Goal: Task Accomplishment & Management: Complete application form

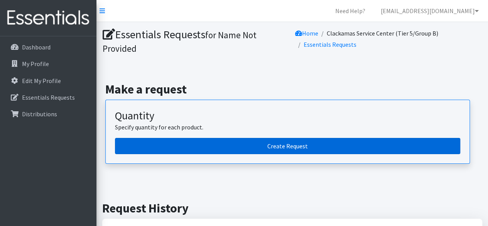
click at [230, 149] on link "Create Request" at bounding box center [287, 146] width 345 height 16
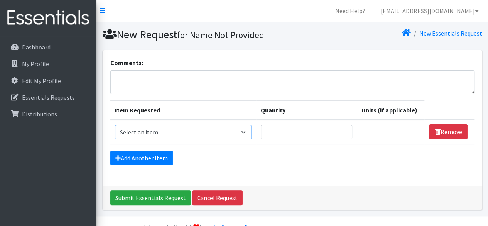
click at [206, 135] on select "Select an item Adult Briefs (Large, approx. 38"-56") Adult Briefs (Medium, appr…" at bounding box center [183, 132] width 137 height 15
select select "1180"
click at [115, 125] on select "Select an item Adult Briefs (Large, approx. 38"-56") Adult Briefs (Medium, appr…" at bounding box center [183, 132] width 137 height 15
click at [297, 136] on input "Quantity" at bounding box center [303, 132] width 90 height 15
type input "5"
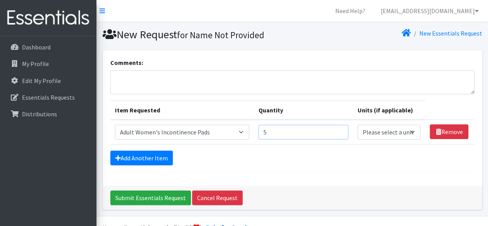
type input "5"
click at [373, 129] on select "Please select a unit units packs" at bounding box center [389, 132] width 63 height 15
select select "pack"
click at [358, 125] on select "Please select a unit units packs" at bounding box center [389, 132] width 63 height 15
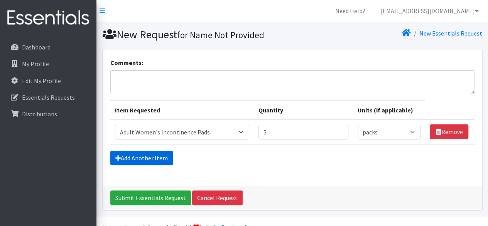
click at [155, 165] on link "Add Another Item" at bounding box center [141, 157] width 62 height 15
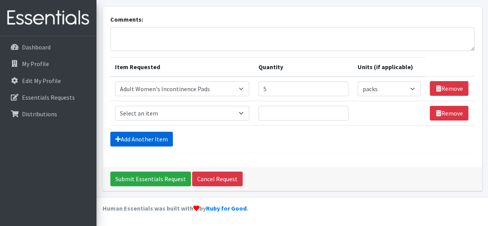
scroll to position [59, 0]
click at [194, 106] on select "Select an item Adult Briefs (Large, approx. 38"-56") Adult Briefs (Medium, appr…" at bounding box center [182, 113] width 134 height 15
click at [231, 108] on select "Select an item Adult Briefs (Large, approx. 38"-56") Adult Briefs (Medium, appr…" at bounding box center [182, 113] width 134 height 15
select select "1182"
click at [115, 106] on select "Select an item Adult Briefs (Large, approx. 38"-56") Adult Briefs (Medium, appr…" at bounding box center [182, 113] width 134 height 15
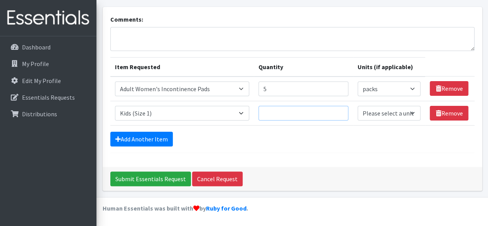
click at [315, 108] on input "Quantity" at bounding box center [303, 113] width 90 height 15
type input "10"
click at [150, 134] on link "Add Another Item" at bounding box center [141, 139] width 62 height 15
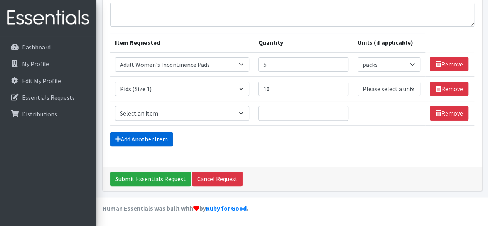
scroll to position [93, 0]
click at [167, 107] on select "Select an item Adult Briefs (Large, approx. 38"-56") Adult Briefs (Medium, appr…" at bounding box center [182, 113] width 134 height 15
select select "1183"
click at [115, 106] on select "Select an item Adult Briefs (Large, approx. 38"-56") Adult Briefs (Medium, appr…" at bounding box center [182, 113] width 134 height 15
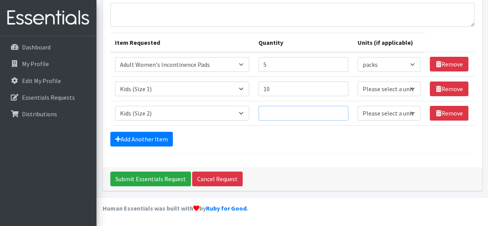
click at [302, 106] on input "Quantity" at bounding box center [303, 113] width 90 height 15
type input "10"
click at [135, 132] on form "Comments: Item Requested Quantity Units (if applicable) Item Requested Select a…" at bounding box center [292, 71] width 364 height 162
click at [139, 134] on link "Add Another Item" at bounding box center [141, 139] width 62 height 15
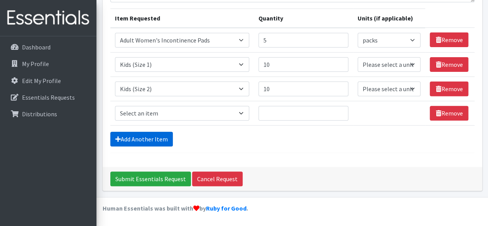
scroll to position [126, 0]
click at [165, 106] on select "Select an item Adult Briefs (Large, approx. 38"-56") Adult Briefs (Medium, appr…" at bounding box center [182, 113] width 134 height 15
select select "1186"
click at [115, 106] on select "Select an item Adult Briefs (Large, approx. 38"-56") Adult Briefs (Medium, appr…" at bounding box center [182, 113] width 134 height 15
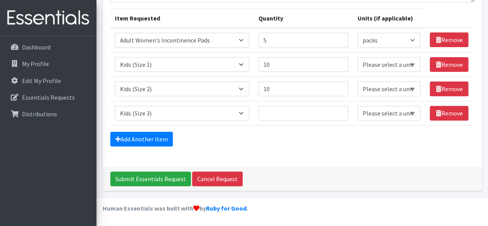
click at [153, 132] on form "Comments: Item Requested Quantity Units (if applicable) Item Requested Select a…" at bounding box center [292, 59] width 364 height 187
click at [155, 139] on link "Add Another Item" at bounding box center [141, 139] width 62 height 15
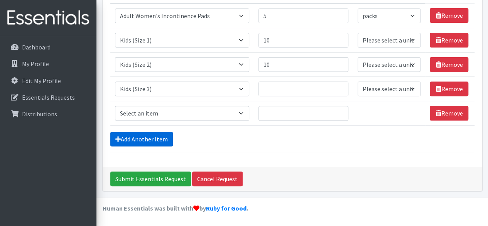
scroll to position [159, 0]
click at [162, 106] on select "Select an item Adult Briefs (Large, approx. 38"-56") Adult Briefs (Medium, appr…" at bounding box center [182, 113] width 134 height 15
select select "1161"
click at [115, 106] on select "Select an item Adult Briefs (Large, approx. 38"-56") Adult Briefs (Medium, appr…" at bounding box center [182, 113] width 134 height 15
click at [157, 136] on link "Add Another Item" at bounding box center [141, 139] width 62 height 15
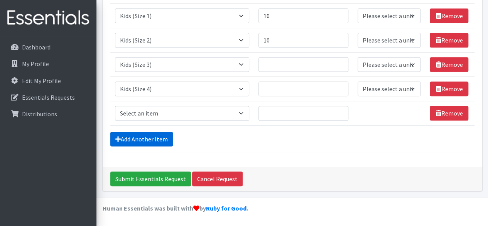
scroll to position [192, 0]
click at [143, 106] on select "Select an item Adult Briefs (Large, approx. 38"-56") Adult Briefs (Medium, appr…" at bounding box center [182, 113] width 134 height 15
select select "1162"
click at [115, 106] on select "Select an item Adult Briefs (Large, approx. 38"-56") Adult Briefs (Medium, appr…" at bounding box center [182, 113] width 134 height 15
click at [155, 132] on link "Add Another Item" at bounding box center [141, 139] width 62 height 15
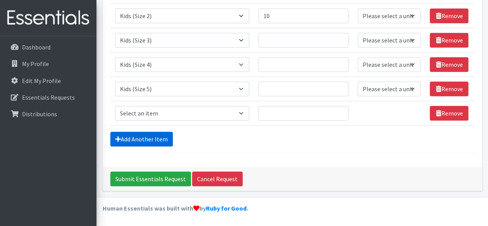
scroll to position [225, 0]
click at [174, 109] on select "Select an item Adult Briefs (Large, approx. 38"-56") Adult Briefs (Medium, appr…" at bounding box center [182, 113] width 134 height 15
select select "1164"
click at [115, 106] on select "Select an item Adult Briefs (Large, approx. 38"-56") Adult Briefs (Medium, appr…" at bounding box center [182, 113] width 134 height 15
click at [148, 136] on link "Add Another Item" at bounding box center [141, 139] width 62 height 15
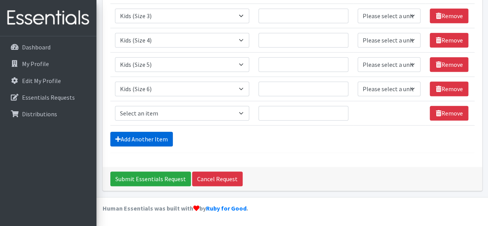
scroll to position [258, 0]
click at [174, 108] on select "Select an item Adult Briefs (Large, approx. 38"-56") Adult Briefs (Medium, appr…" at bounding box center [182, 113] width 134 height 15
select select "1631"
click at [115, 106] on select "Select an item Adult Briefs (Large, approx. 38"-56") Adult Briefs (Medium, appr…" at bounding box center [182, 113] width 134 height 15
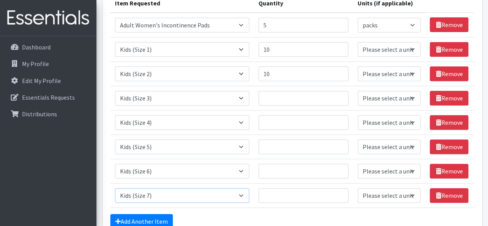
scroll to position [106, 0]
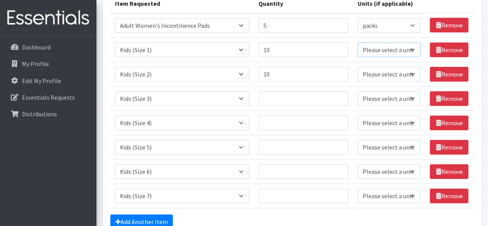
click at [386, 57] on select "Please select a unit units packs" at bounding box center [389, 49] width 63 height 15
select select "pack"
click at [358, 50] on select "Please select a unit units packs" at bounding box center [389, 49] width 63 height 15
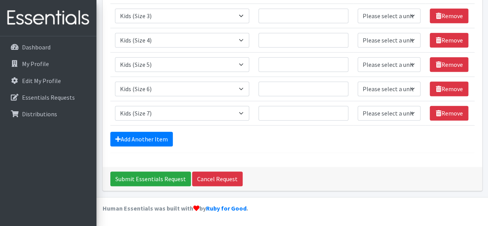
scroll to position [214, 0]
click at [283, 96] on input "Quantity" at bounding box center [303, 88] width 90 height 15
type input "20"
click at [278, 72] on input "Quantity" at bounding box center [303, 64] width 90 height 15
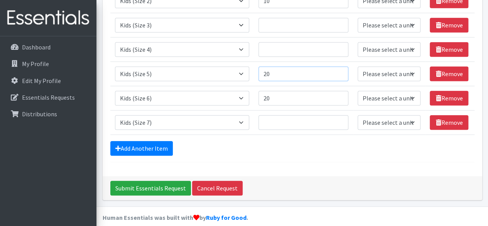
scroll to position [180, 0]
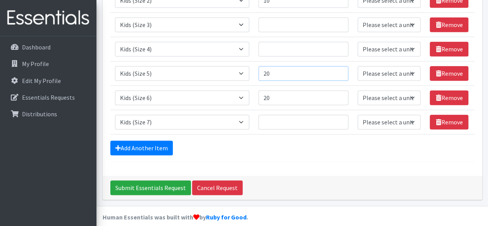
type input "20"
click at [296, 129] on input "Quantity" at bounding box center [303, 122] width 90 height 15
type input "10"
click at [280, 56] on input "Quantity" at bounding box center [303, 49] width 90 height 15
type input "10"
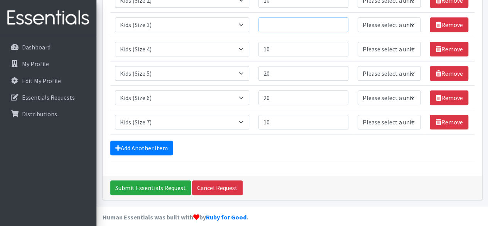
click at [275, 32] on input "Quantity" at bounding box center [303, 24] width 90 height 15
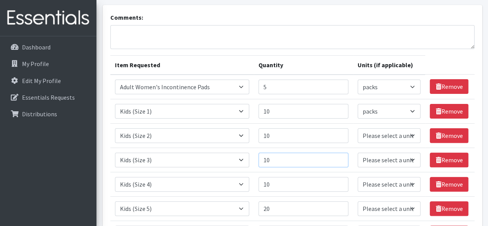
scroll to position [140, 0]
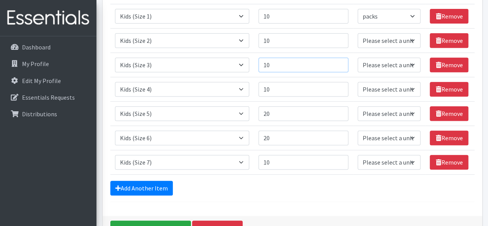
type input "10"
click at [372, 48] on select "Please select a unit units packs" at bounding box center [389, 40] width 63 height 15
select select "pack"
click at [358, 48] on select "Please select a unit units packs" at bounding box center [389, 40] width 63 height 15
click at [382, 72] on select "Please select a unit units packs" at bounding box center [389, 64] width 63 height 15
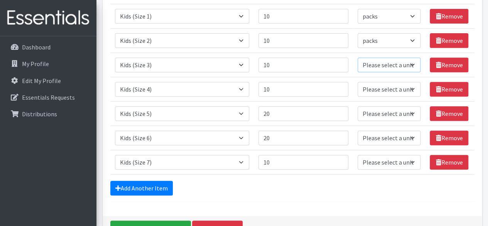
select select "pack"
click at [358, 72] on select "Please select a unit units packs" at bounding box center [389, 64] width 63 height 15
click at [373, 96] on select "Please select a unit units packs" at bounding box center [389, 89] width 63 height 15
select select "pack"
click at [358, 96] on select "Please select a unit units packs" at bounding box center [389, 89] width 63 height 15
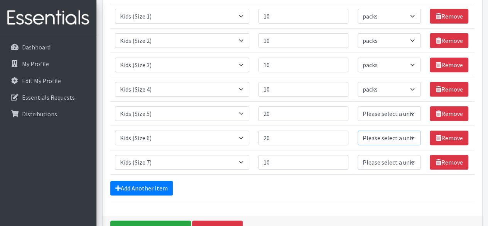
click at [372, 145] on select "Please select a unit units packs" at bounding box center [389, 137] width 63 height 15
select select "pack"
click at [358, 145] on select "Please select a unit units packs" at bounding box center [389, 137] width 63 height 15
click at [386, 121] on select "Please select a unit units packs" at bounding box center [389, 113] width 63 height 15
select select "pack"
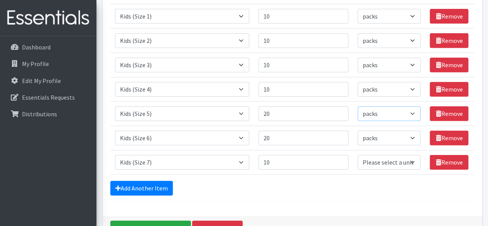
click at [358, 121] on select "Please select a unit units packs" at bounding box center [389, 113] width 63 height 15
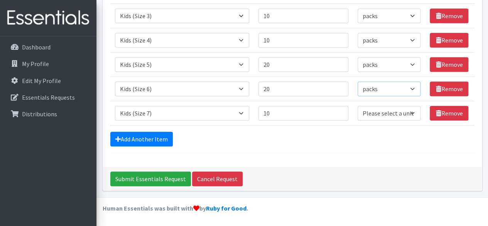
click at [380, 96] on select "Please select a unit units packs" at bounding box center [389, 88] width 63 height 15
click at [358, 96] on select "Please select a unit units packs" at bounding box center [389, 88] width 63 height 15
click at [376, 120] on select "Please select a unit units packs" at bounding box center [389, 113] width 63 height 15
select select "pack"
click at [358, 120] on select "Please select a unit units packs" at bounding box center [389, 113] width 63 height 15
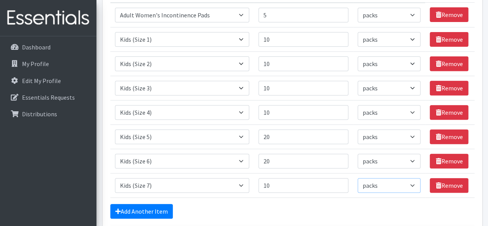
scroll to position [116, 0]
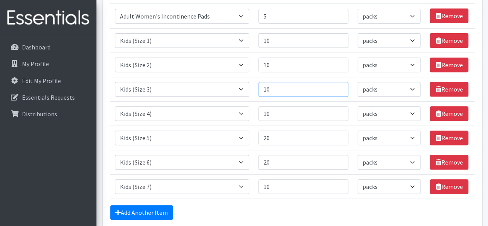
click at [291, 96] on input "10" at bounding box center [303, 89] width 90 height 15
type input "1"
type input "15"
click at [290, 121] on input "10" at bounding box center [303, 113] width 90 height 15
type input "1"
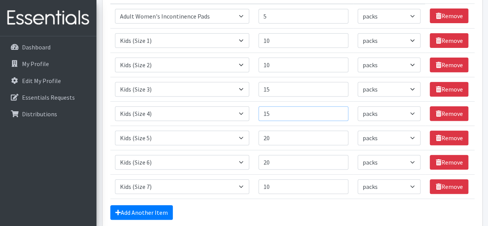
type input "15"
click at [294, 125] on td "Quantity 15" at bounding box center [303, 113] width 99 height 24
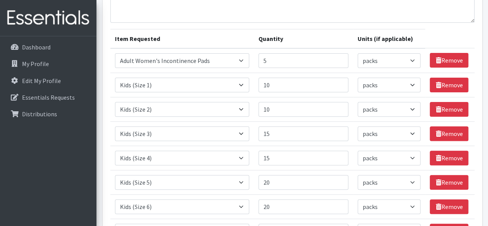
scroll to position [71, 0]
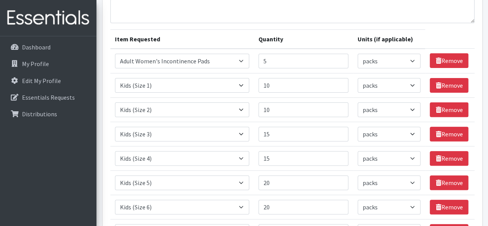
drag, startPoint x: 246, startPoint y: 146, endPoint x: 273, endPoint y: 115, distance: 41.3
click at [273, 115] on tr "Item Requested Select an item Adult Briefs (Large, approx. 38"-56") Adult Brief…" at bounding box center [292, 109] width 364 height 24
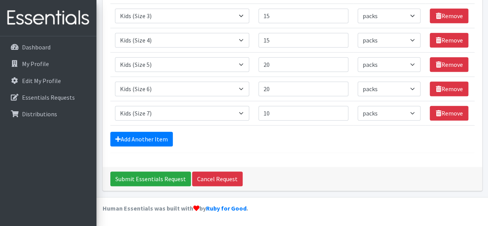
scroll to position [185, 0]
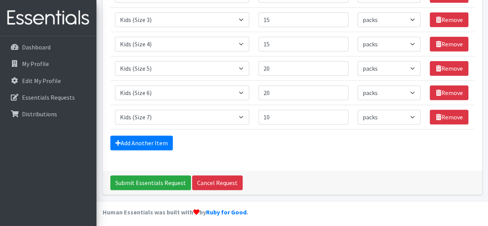
click at [224, 129] on td "Item Requested Select an item Adult Briefs (Large, approx. 38"-56") Adult Brief…" at bounding box center [181, 117] width 143 height 24
click at [227, 124] on select "Select an item Adult Briefs (Large, approx. 38"-56") Adult Briefs (Medium, appr…" at bounding box center [182, 117] width 134 height 15
click at [264, 129] on td "Quantity 10" at bounding box center [303, 117] width 99 height 24
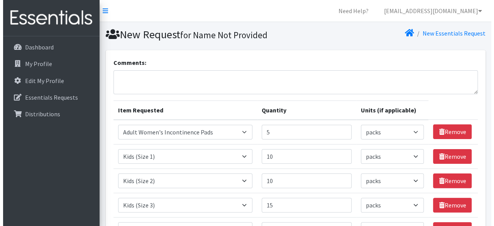
scroll to position [258, 0]
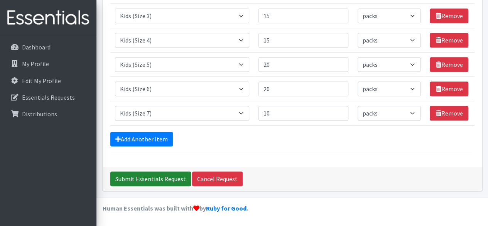
click at [158, 184] on input "Submit Essentials Request" at bounding box center [150, 178] width 81 height 15
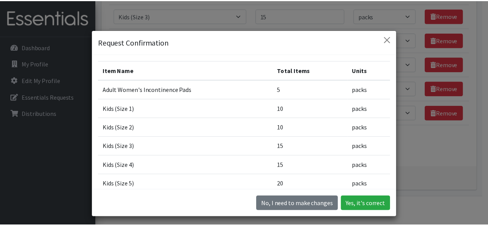
scroll to position [79, 0]
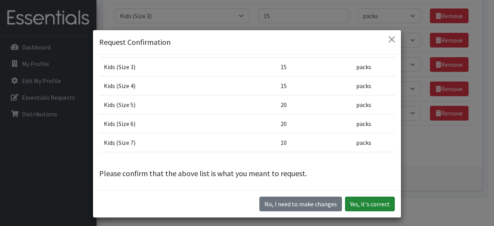
click at [362, 202] on button "Yes, it's correct" at bounding box center [370, 203] width 50 height 15
